Goal: Transaction & Acquisition: Purchase product/service

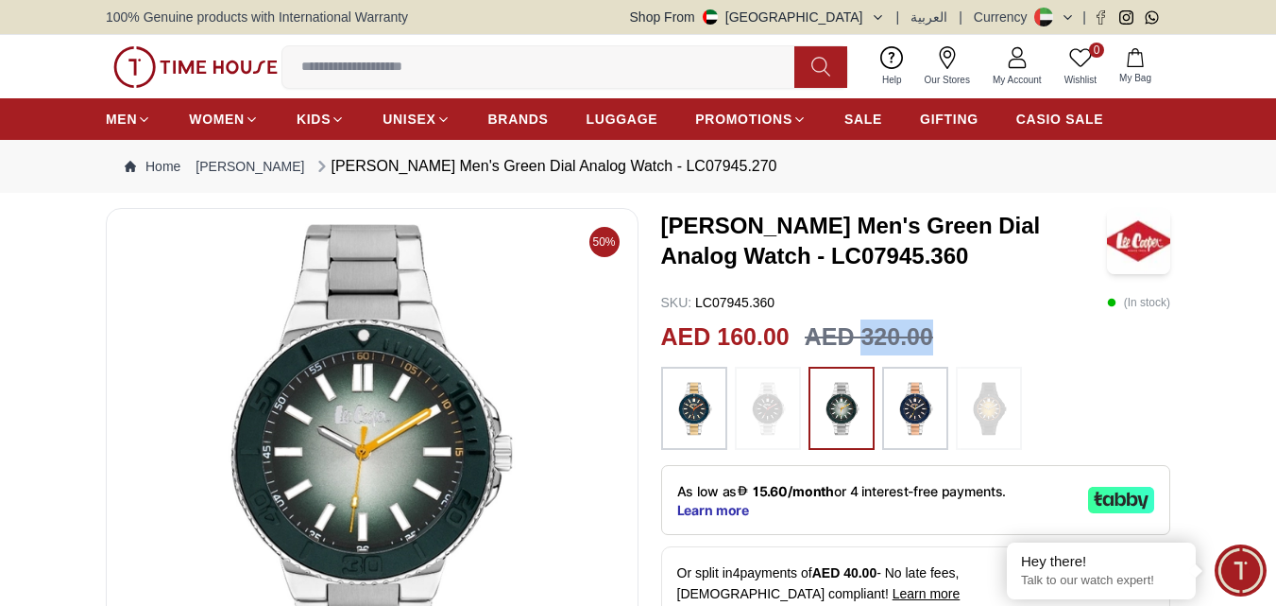
drag, startPoint x: 862, startPoint y: 333, endPoint x: 948, endPoint y: 341, distance: 86.4
click at [948, 341] on div "AED 160.00 AED 320.00" at bounding box center [916, 337] width 510 height 36
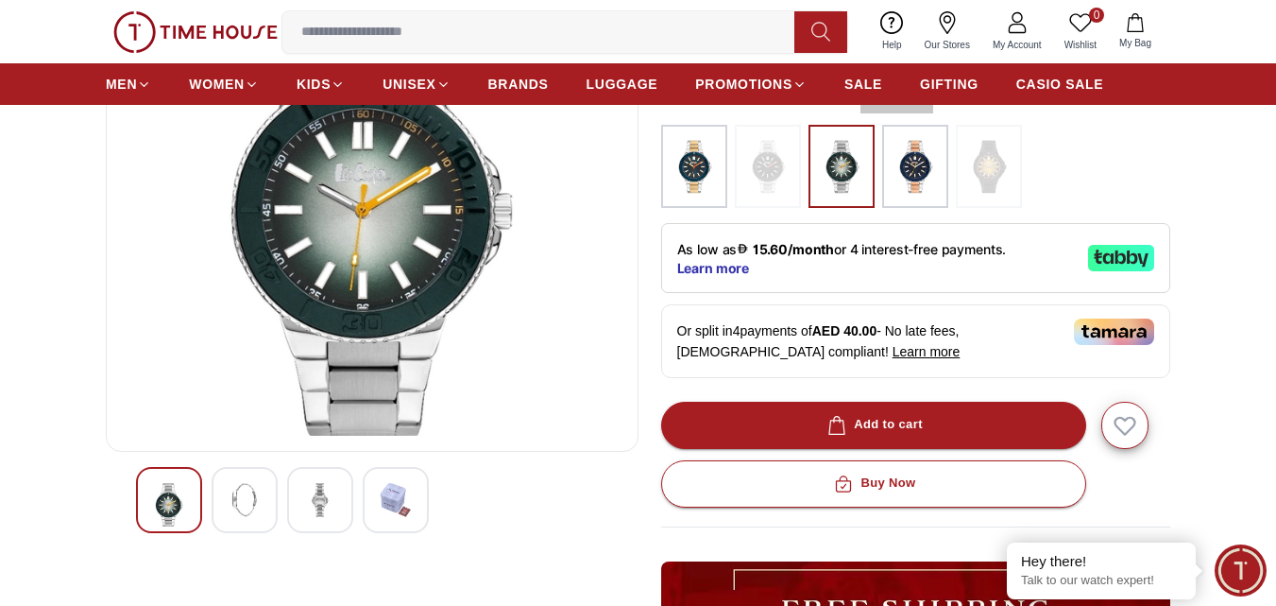
scroll to position [378, 0]
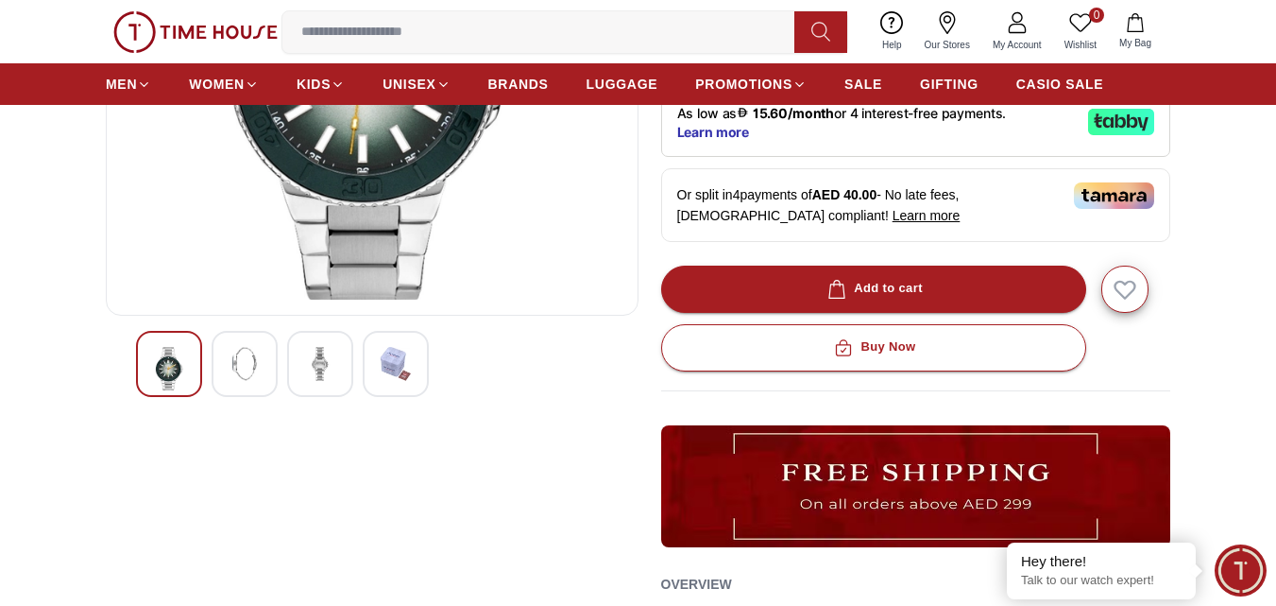
click at [237, 374] on img at bounding box center [245, 364] width 34 height 34
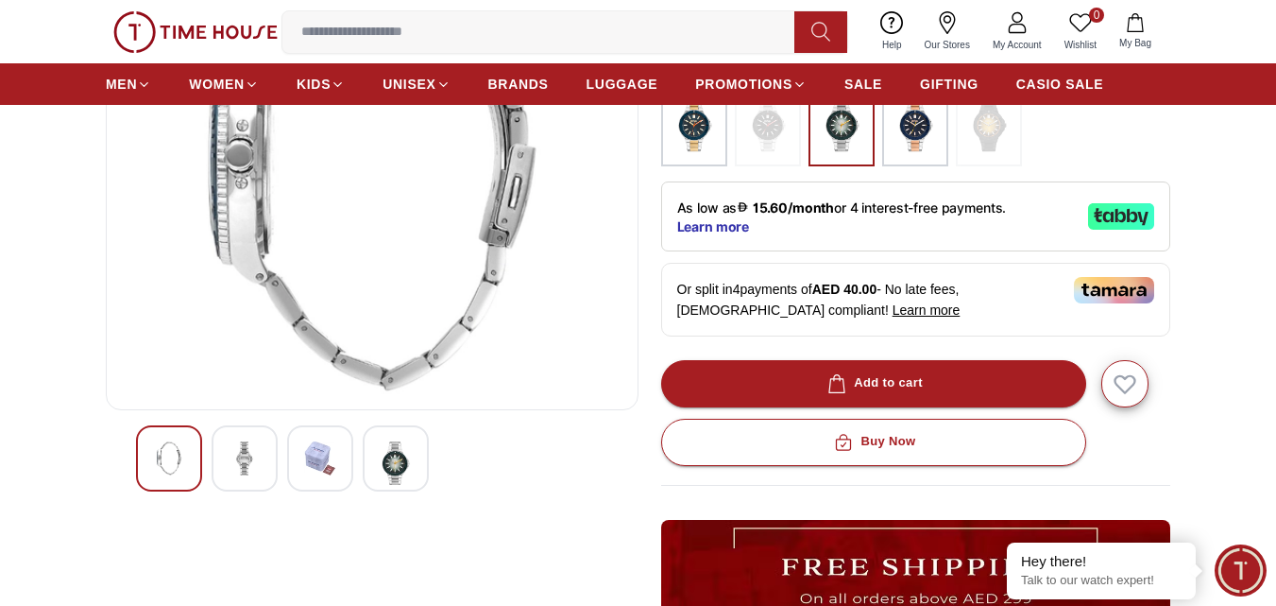
scroll to position [189, 0]
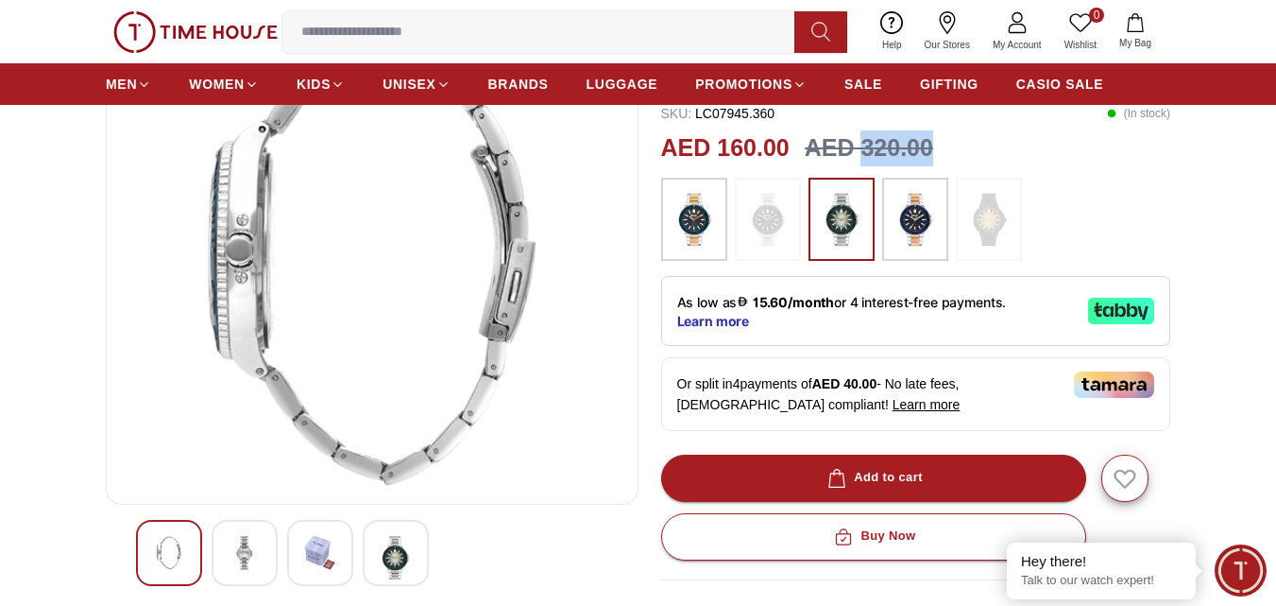
click at [333, 540] on img at bounding box center [320, 553] width 34 height 34
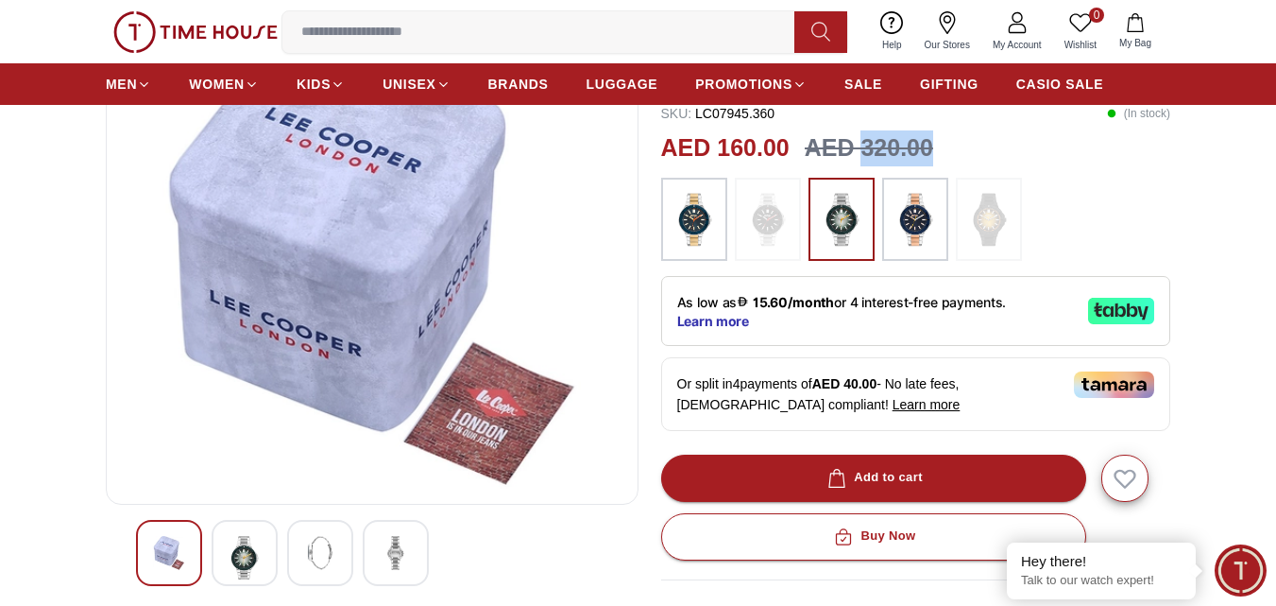
click at [374, 536] on div at bounding box center [396, 553] width 66 height 66
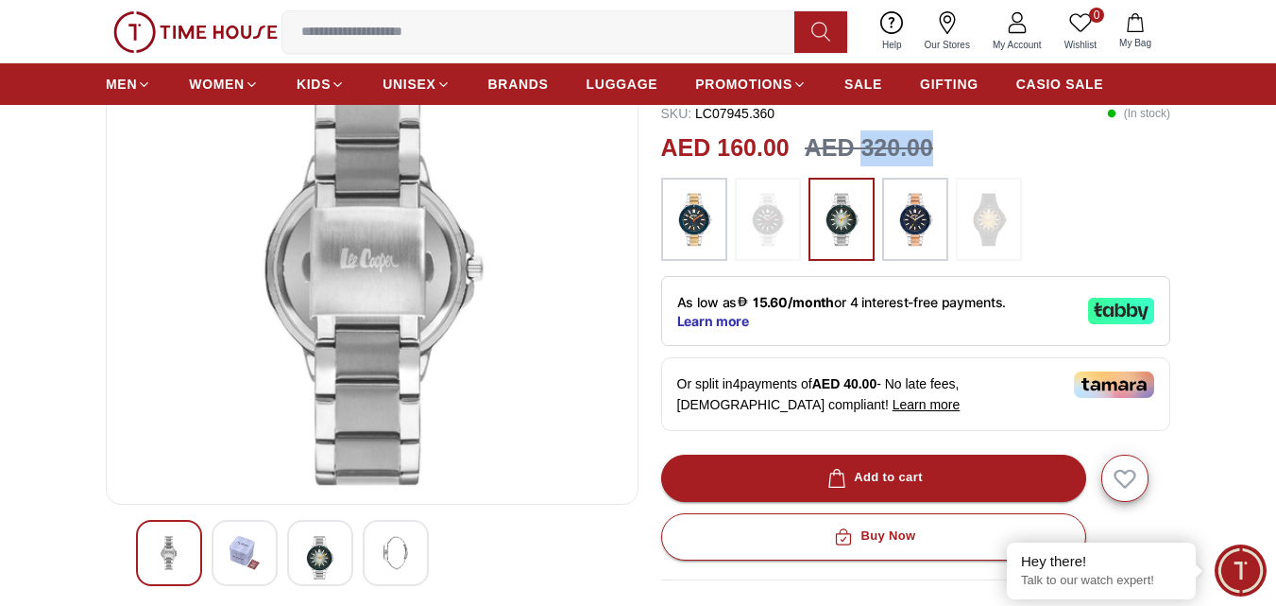
click at [386, 539] on img at bounding box center [396, 553] width 34 height 34
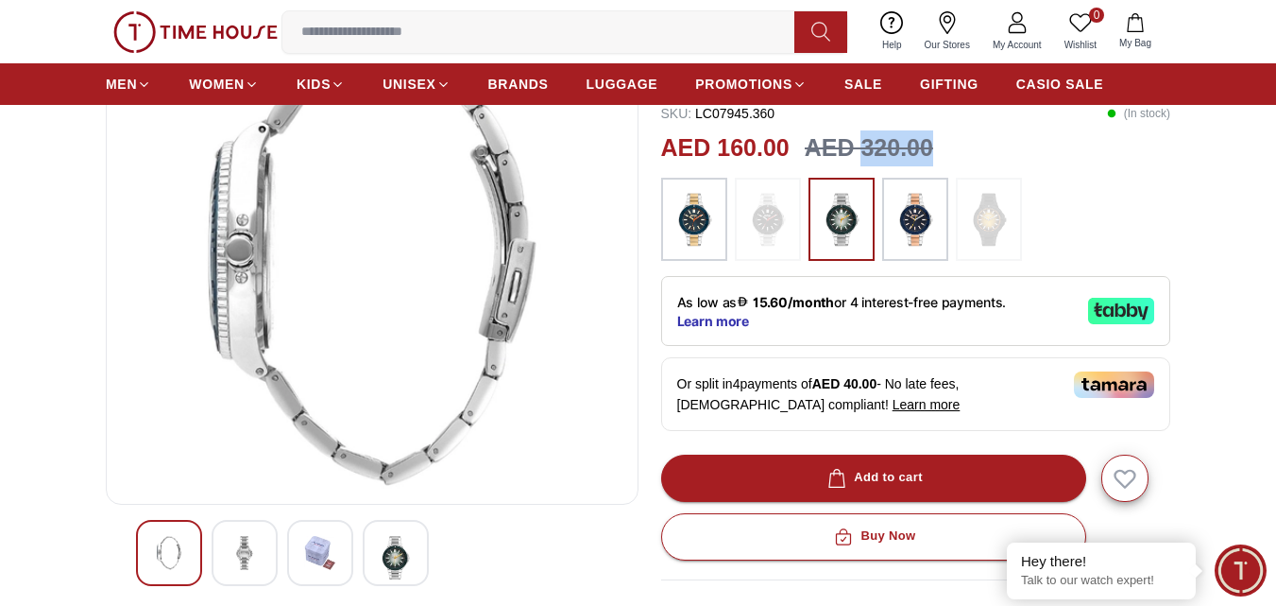
click at [386, 539] on img at bounding box center [396, 557] width 34 height 43
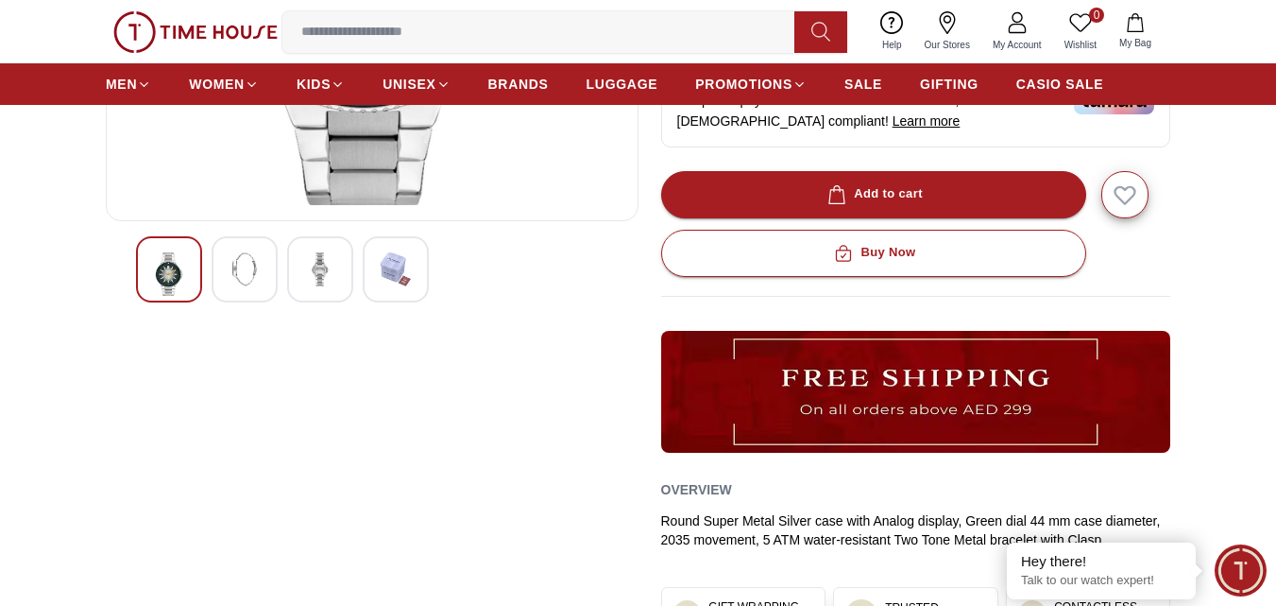
scroll to position [0, 0]
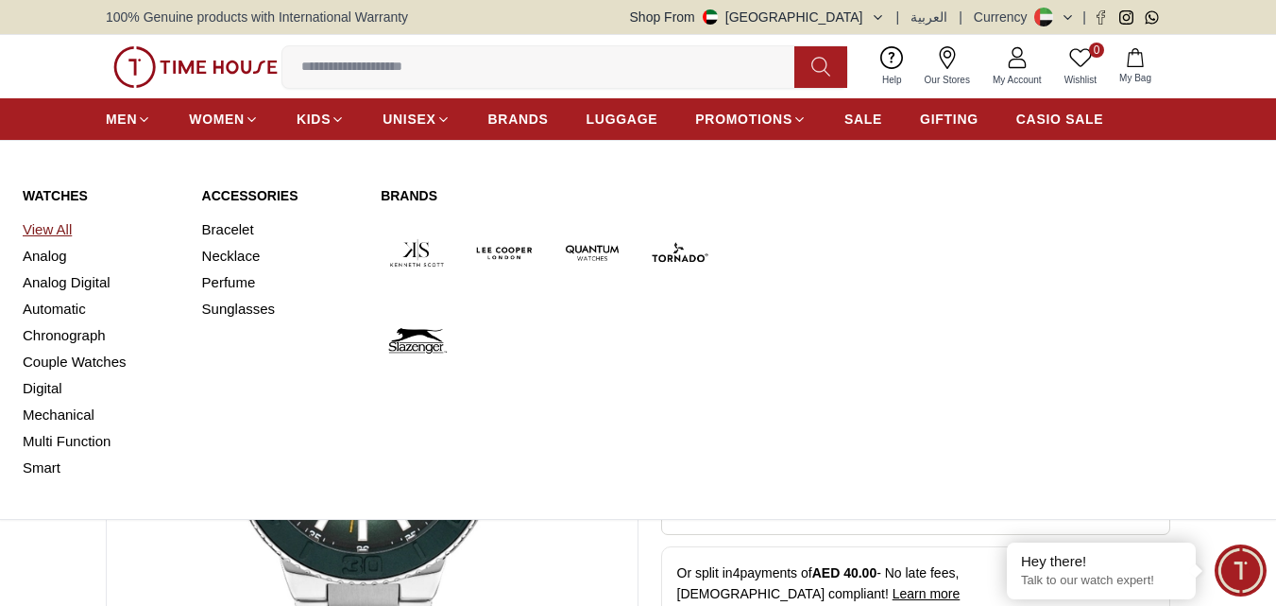
click at [71, 223] on link "View All" at bounding box center [101, 229] width 157 height 26
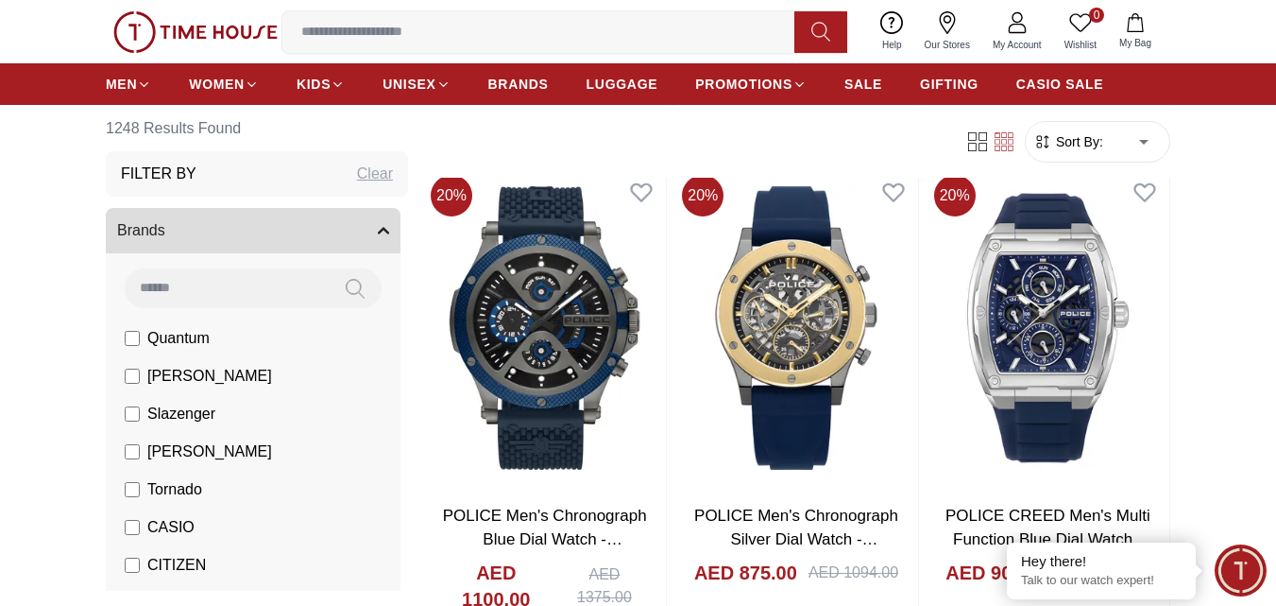
scroll to position [1700, 0]
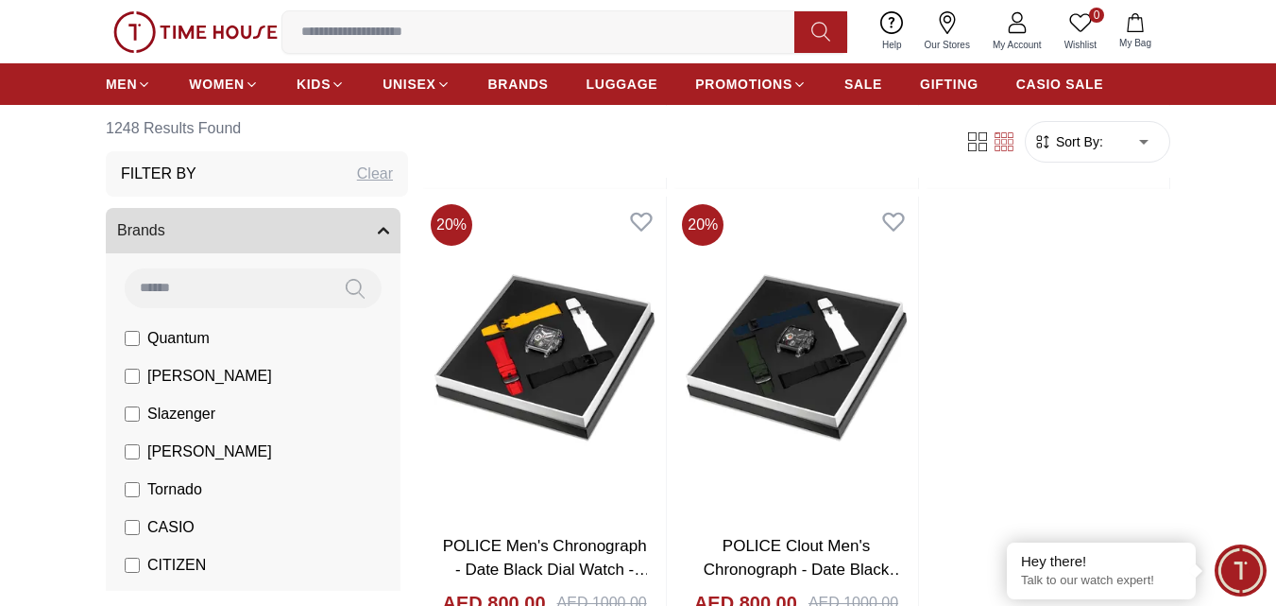
scroll to position [3590, 0]
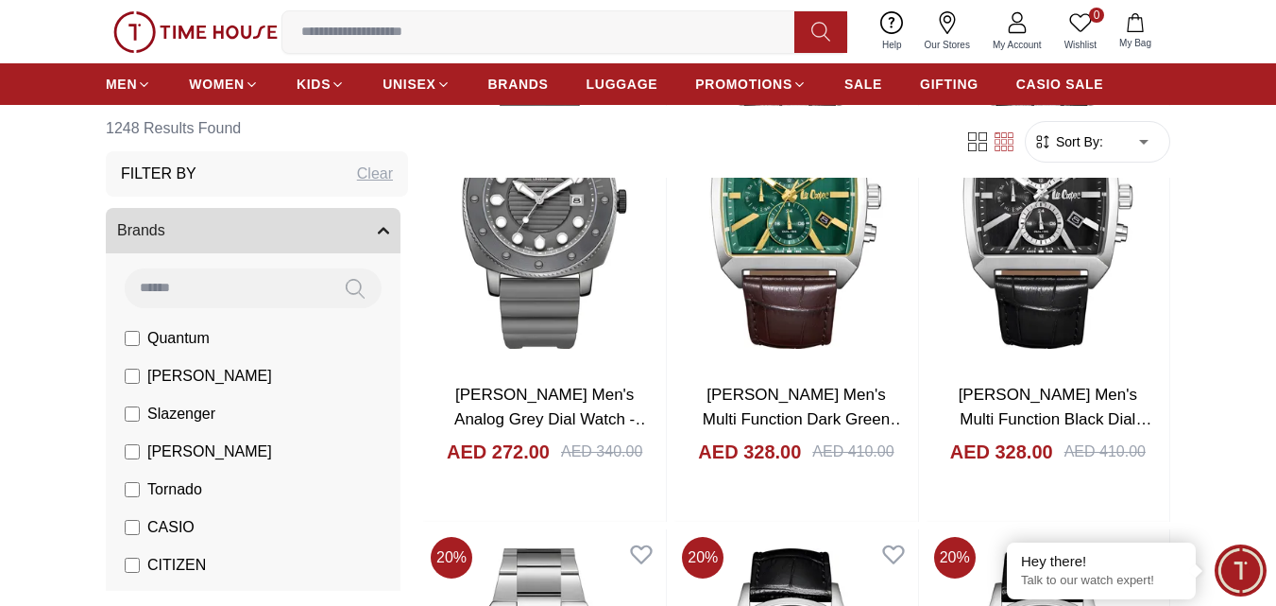
scroll to position [7463, 0]
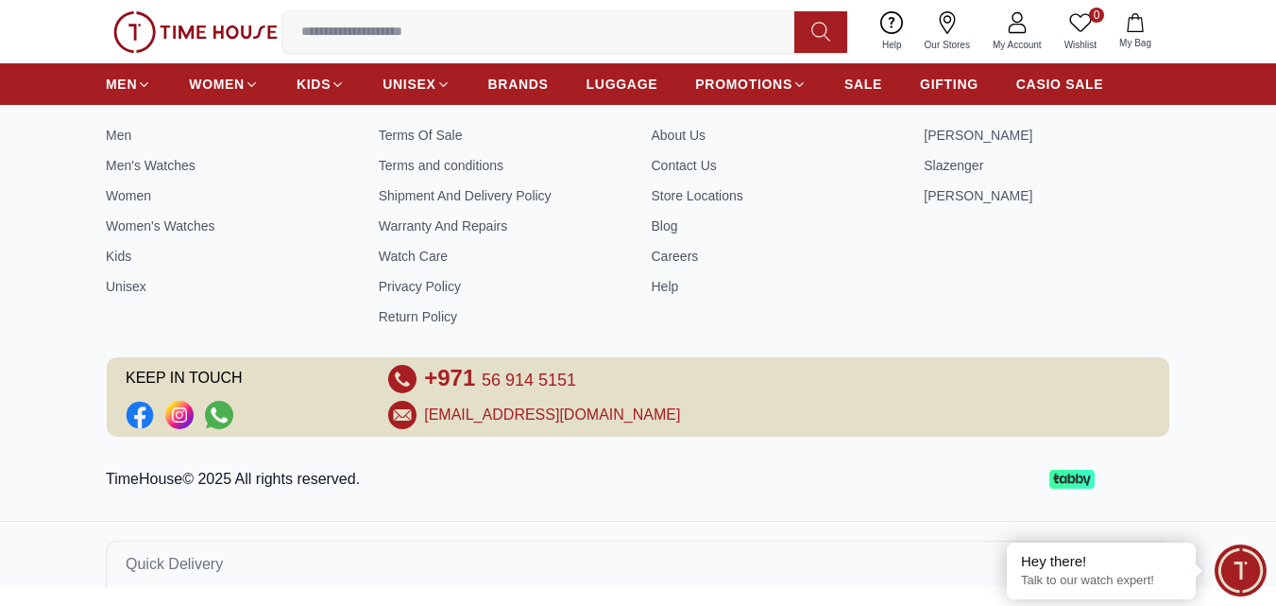
scroll to position [810, 0]
click at [139, 370] on span "KEEP IN TOUCH" at bounding box center [244, 379] width 236 height 28
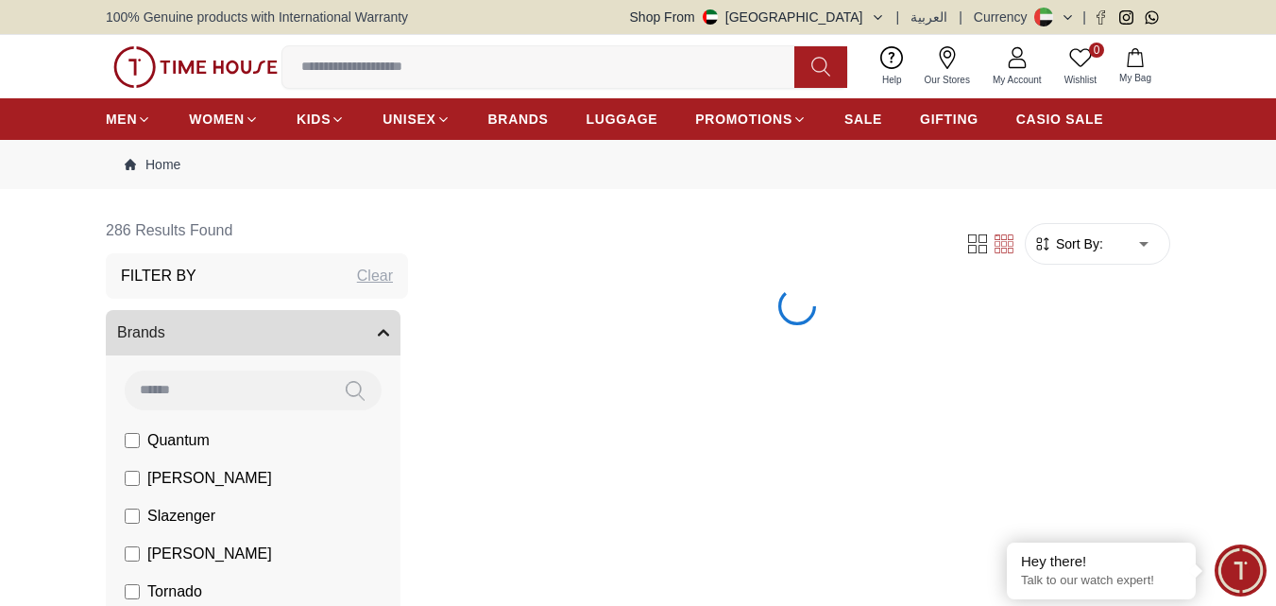
scroll to position [189, 0]
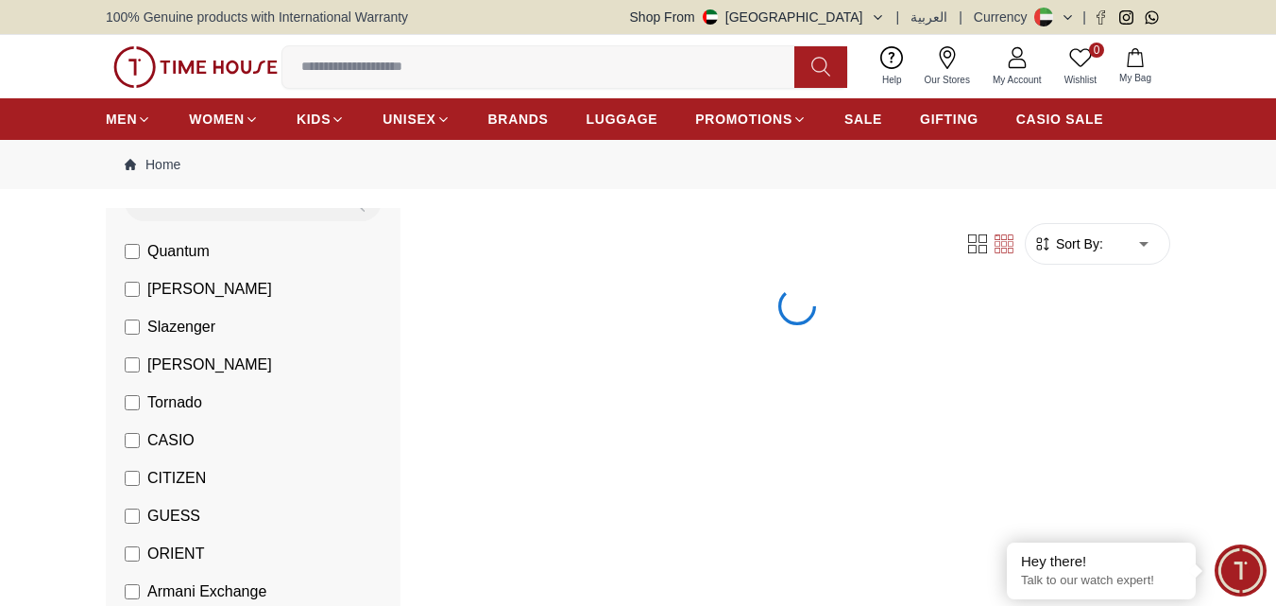
click at [137, 524] on label "GUESS" at bounding box center [163, 515] width 76 height 23
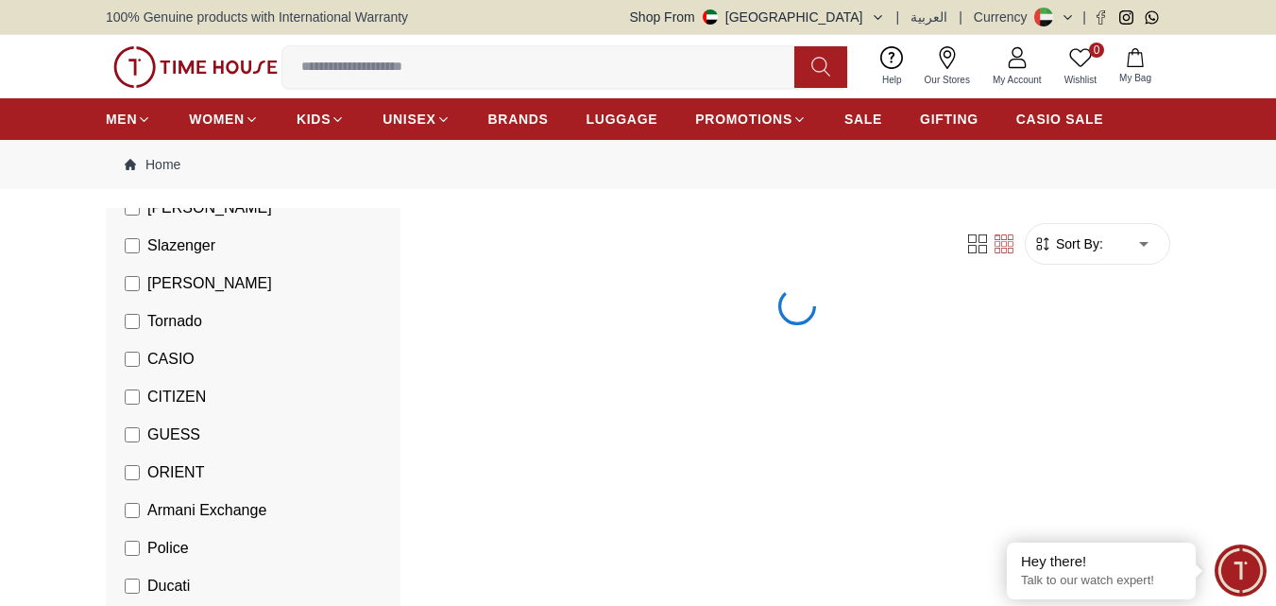
scroll to position [378, 0]
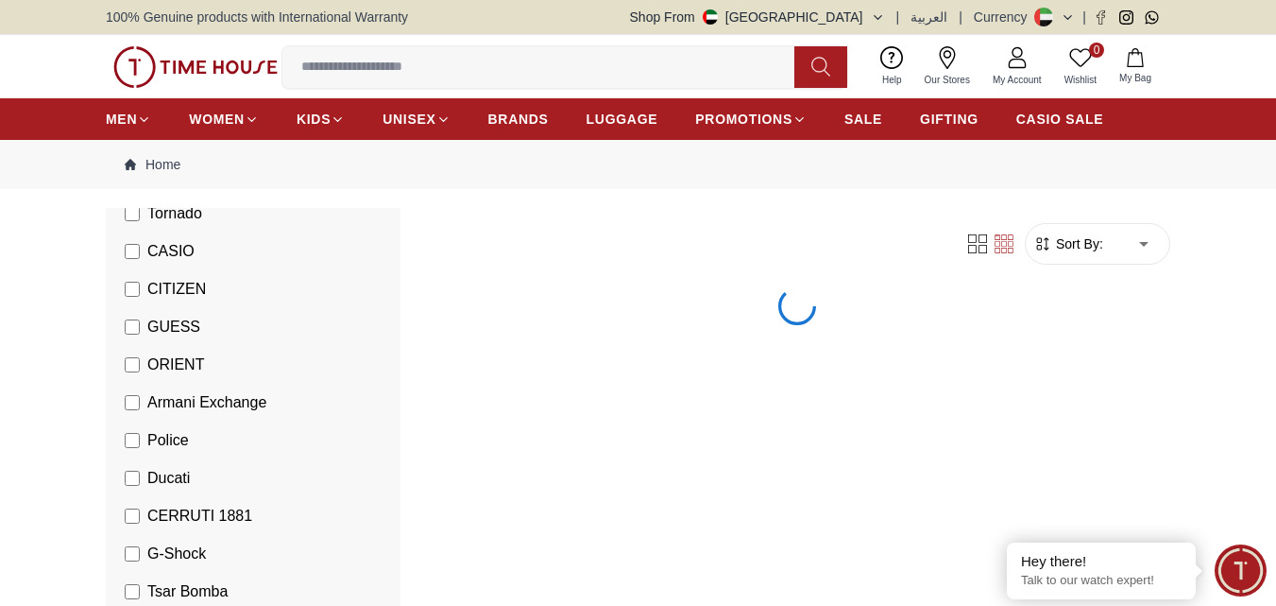
click at [140, 480] on label "Ducati" at bounding box center [157, 478] width 65 height 23
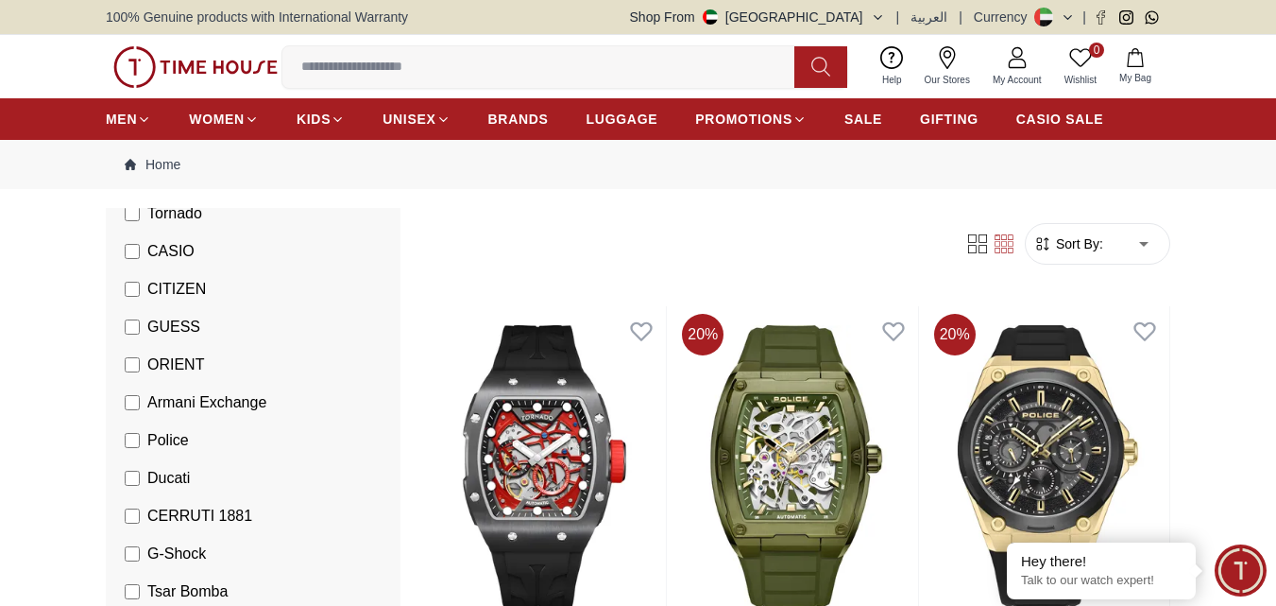
click at [127, 531] on li "CERRUTI 1881" at bounding box center [256, 516] width 287 height 38
click at [137, 599] on label "Tsar Bomba" at bounding box center [176, 591] width 103 height 23
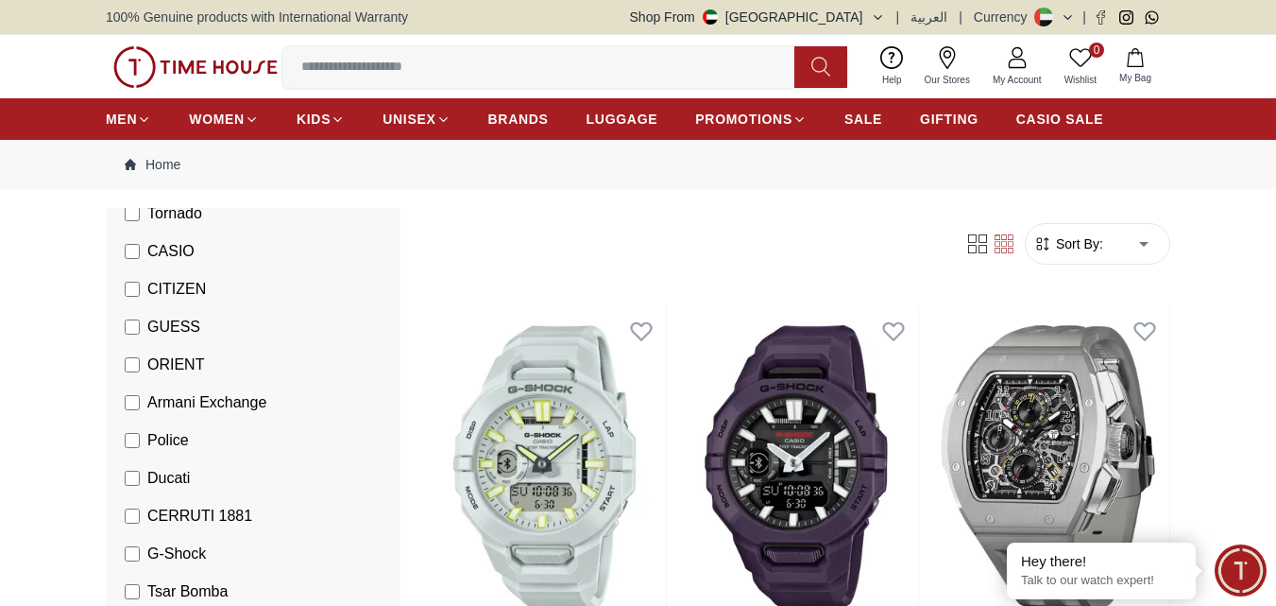
scroll to position [661, 0]
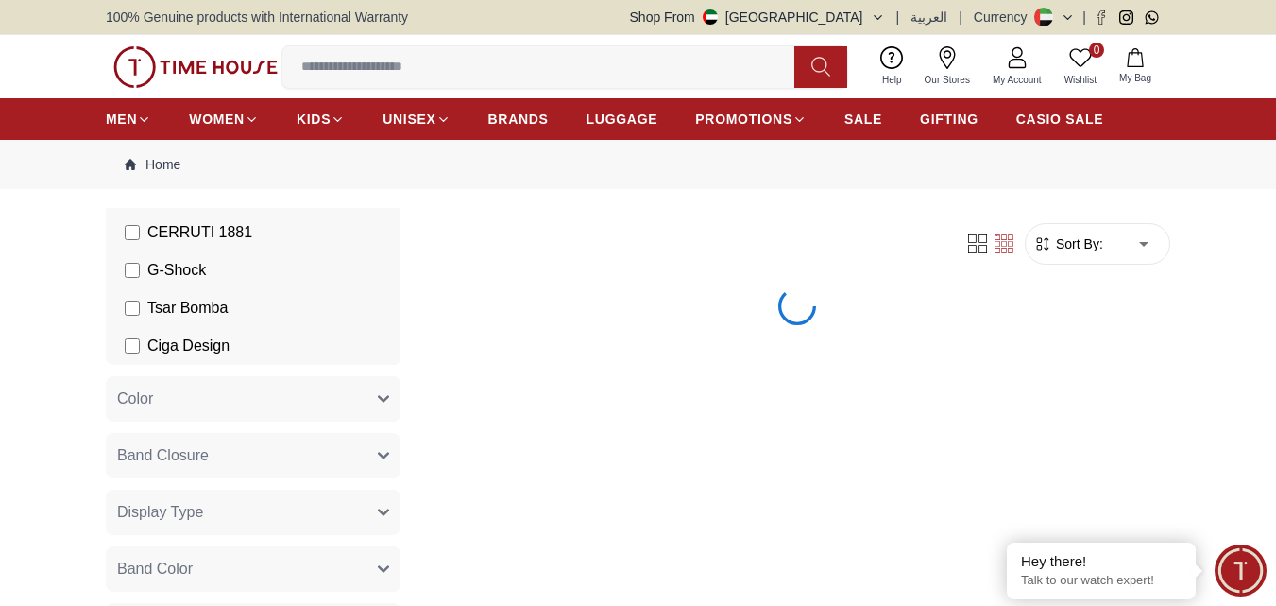
click at [141, 342] on label "Ciga Design" at bounding box center [177, 345] width 105 height 23
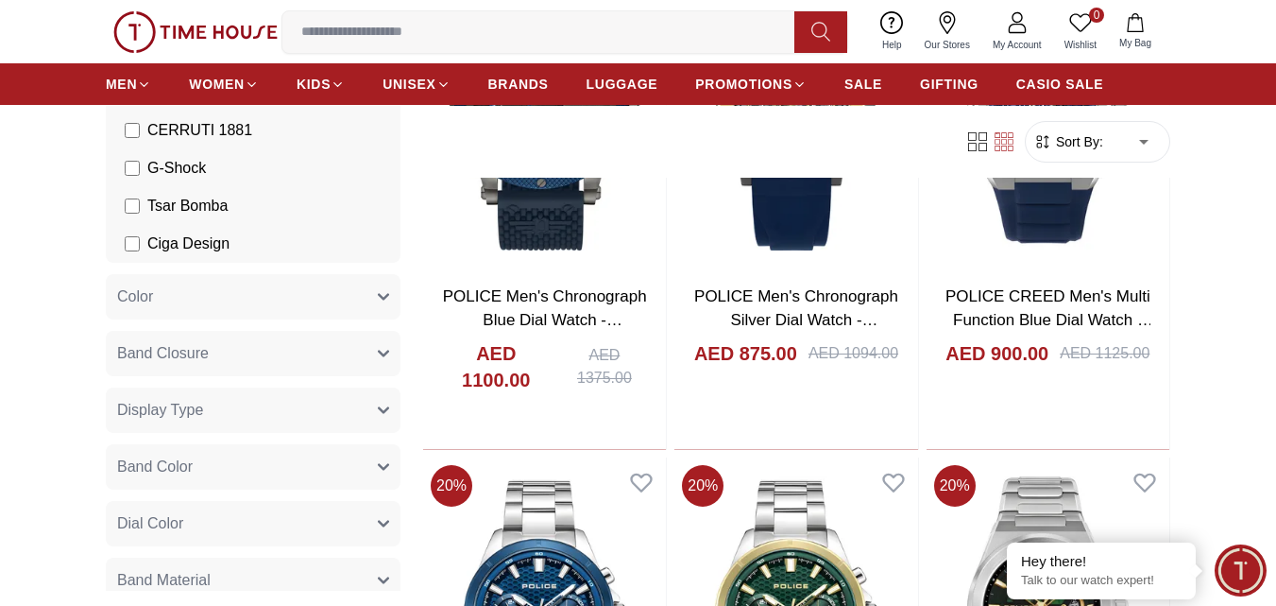
scroll to position [1889, 0]
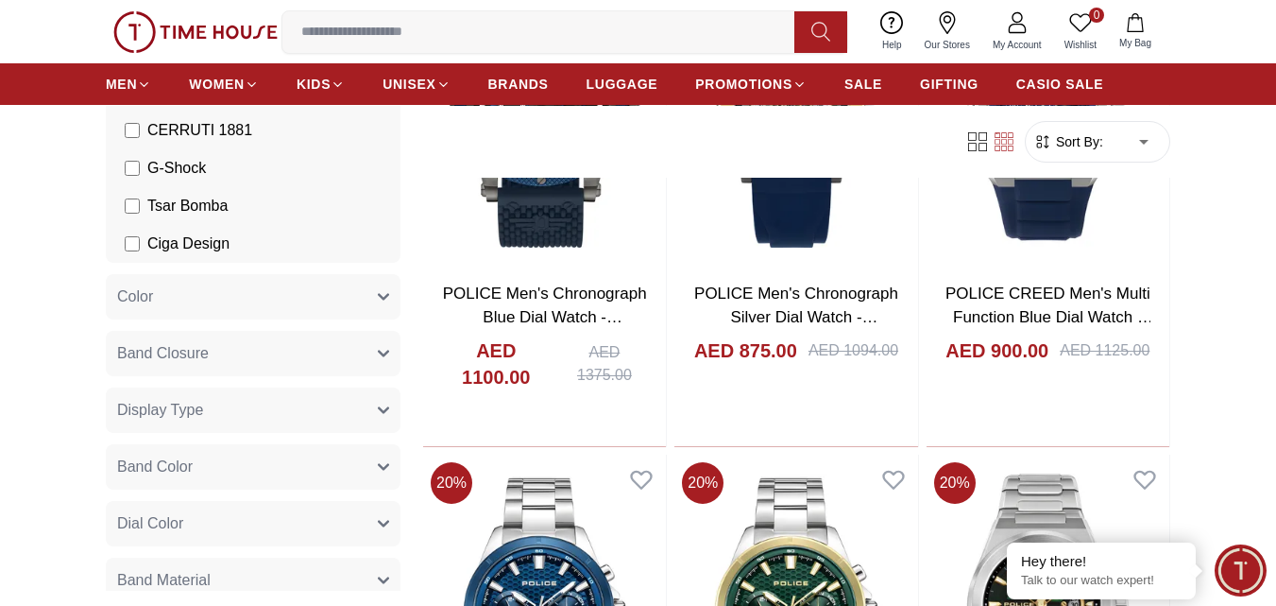
click at [329, 525] on button "Dial Color" at bounding box center [253, 523] width 295 height 45
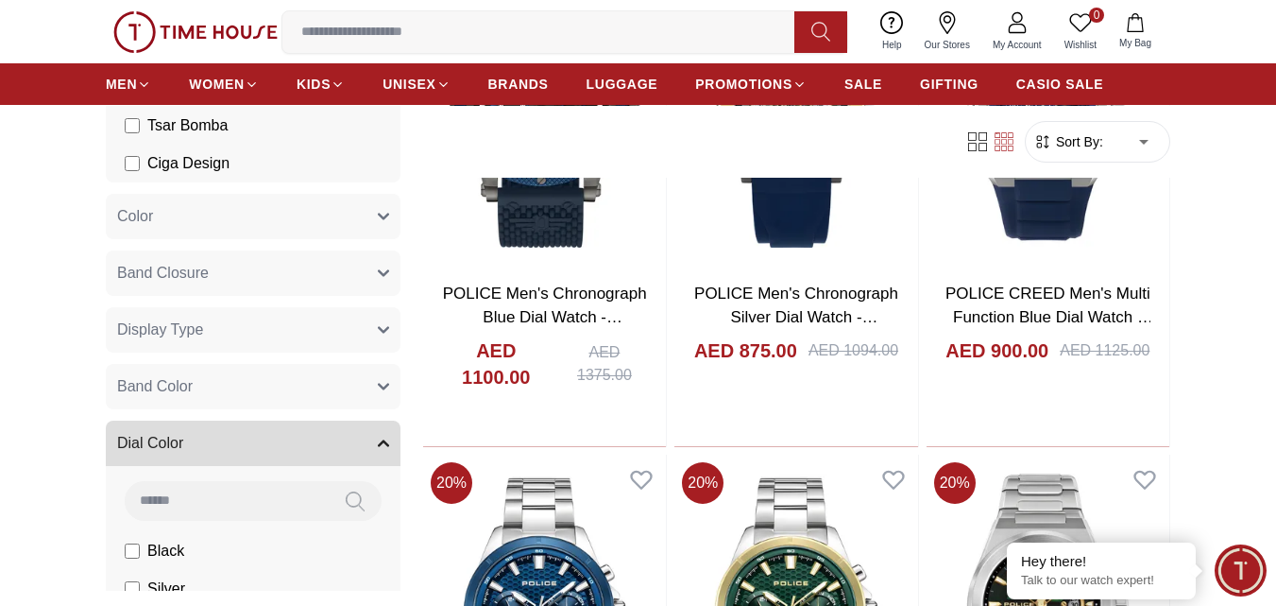
scroll to position [850, 0]
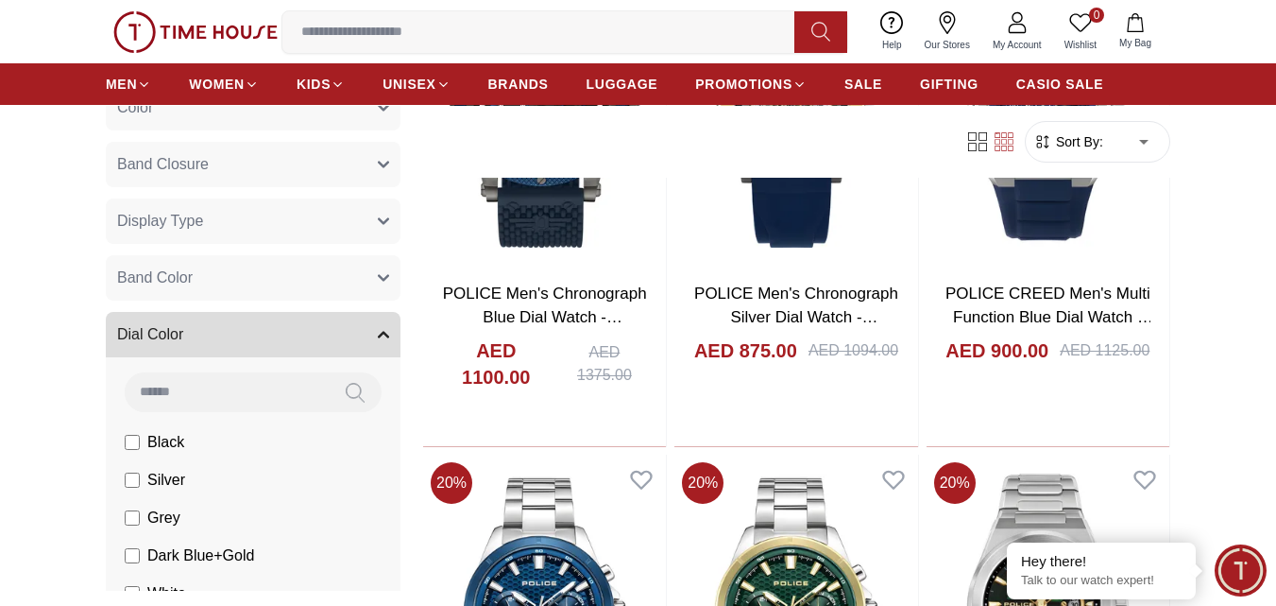
click at [160, 442] on span "Black" at bounding box center [165, 442] width 37 height 23
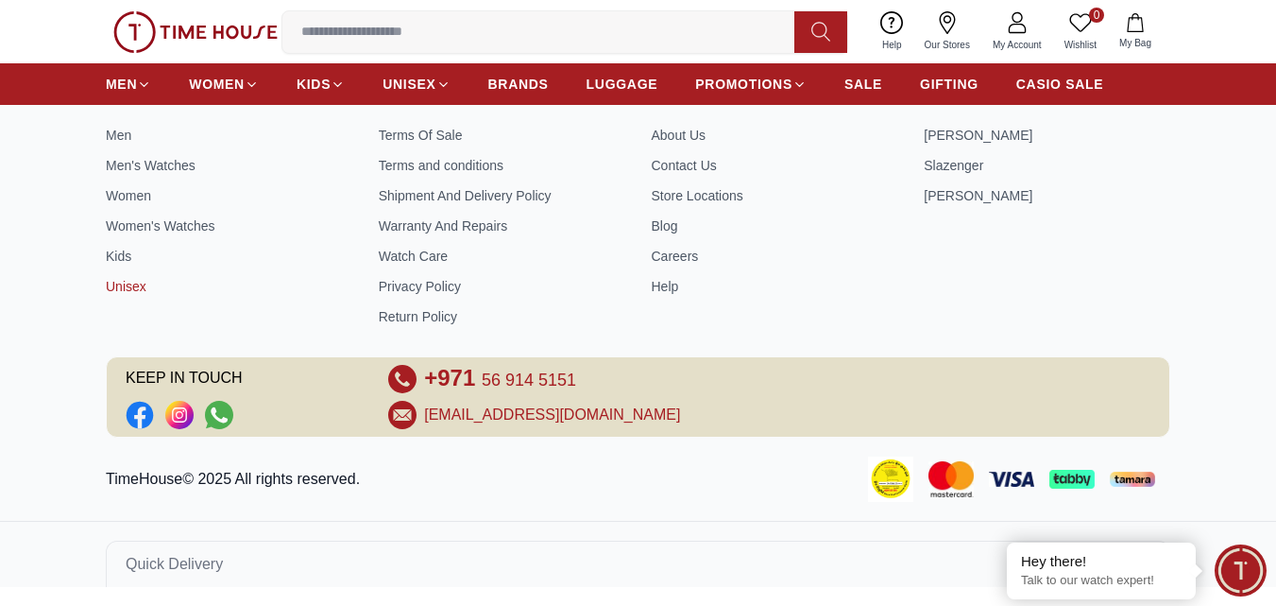
scroll to position [1889, 0]
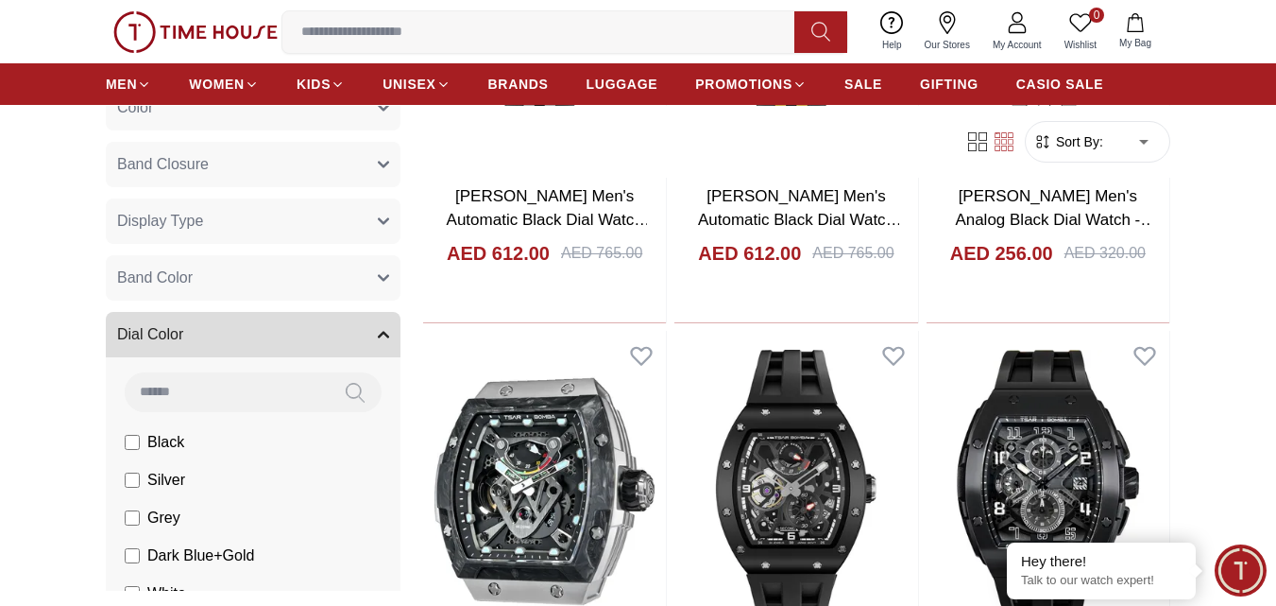
scroll to position [7483, 0]
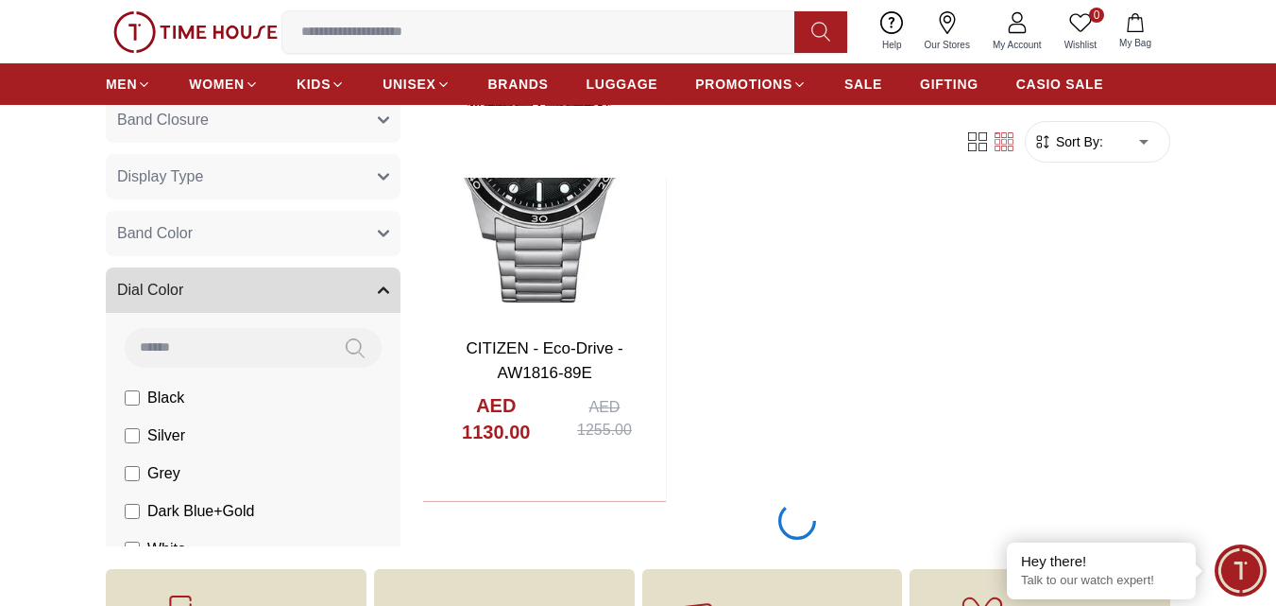
scroll to position [6350, 0]
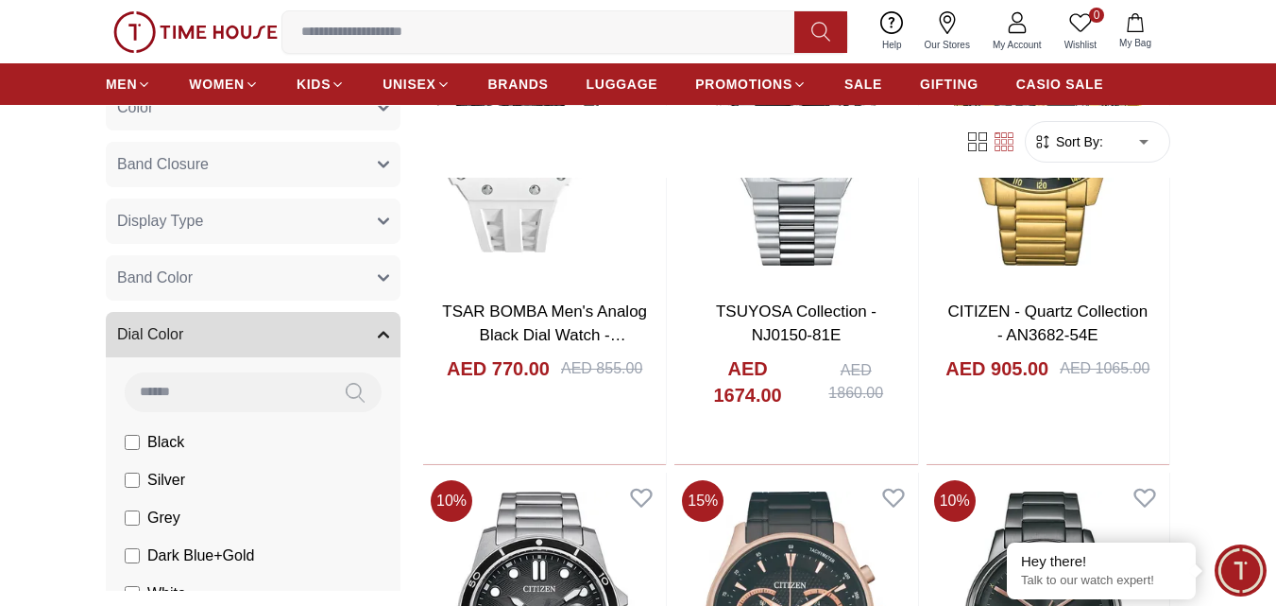
scroll to position [4838, 0]
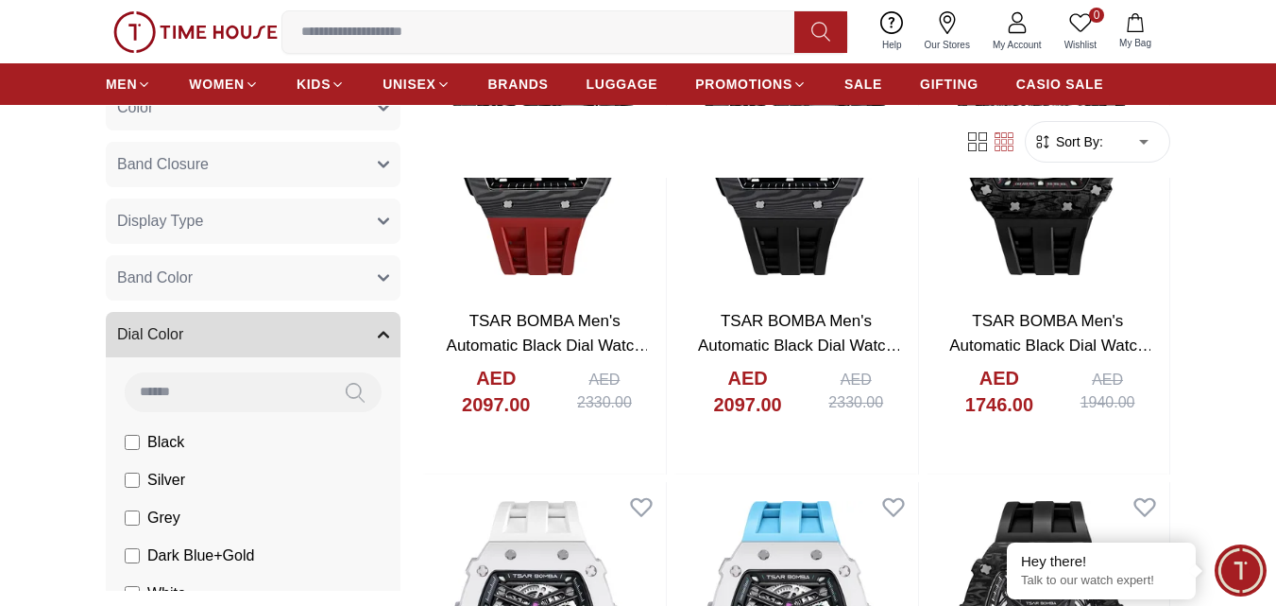
click at [187, 25] on img at bounding box center [195, 32] width 164 height 42
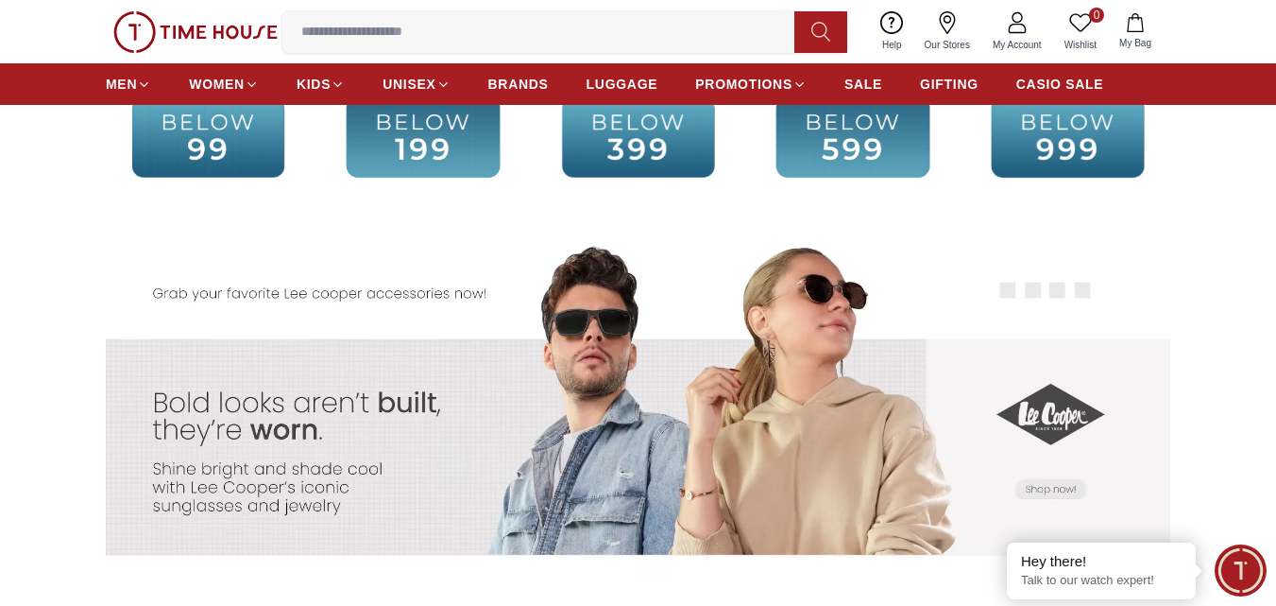
scroll to position [3684, 0]
